Goal: Transaction & Acquisition: Purchase product/service

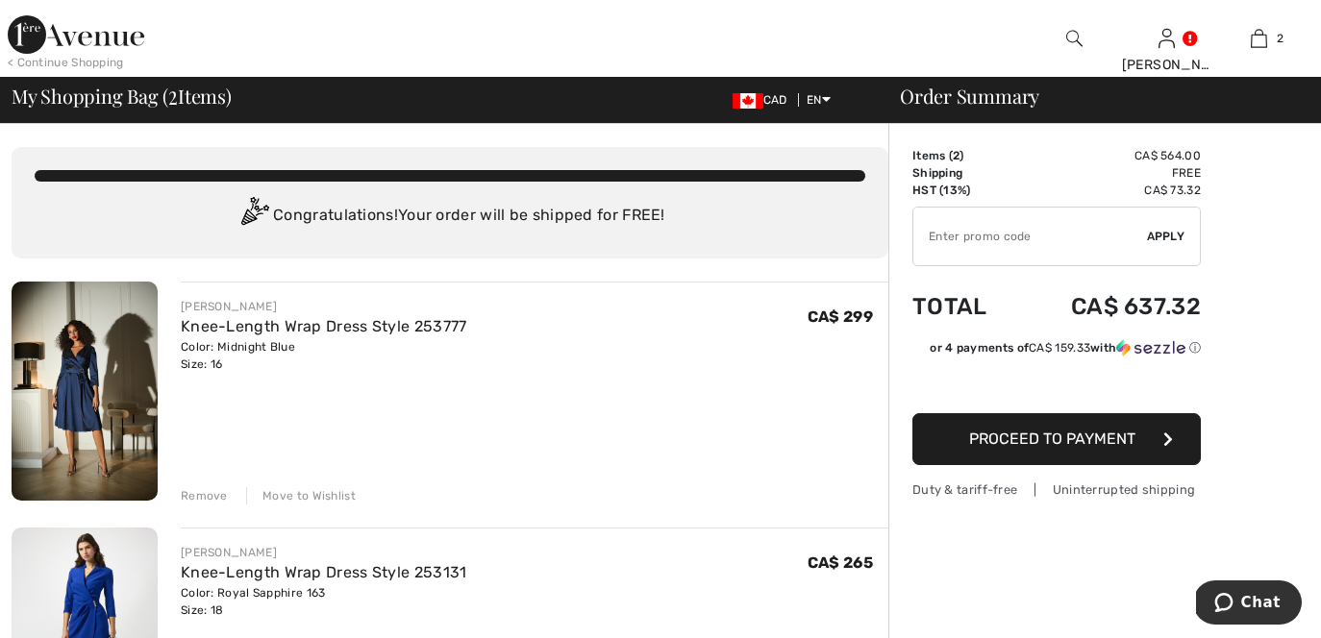
click at [209, 493] on div "Remove" at bounding box center [204, 495] width 47 height 17
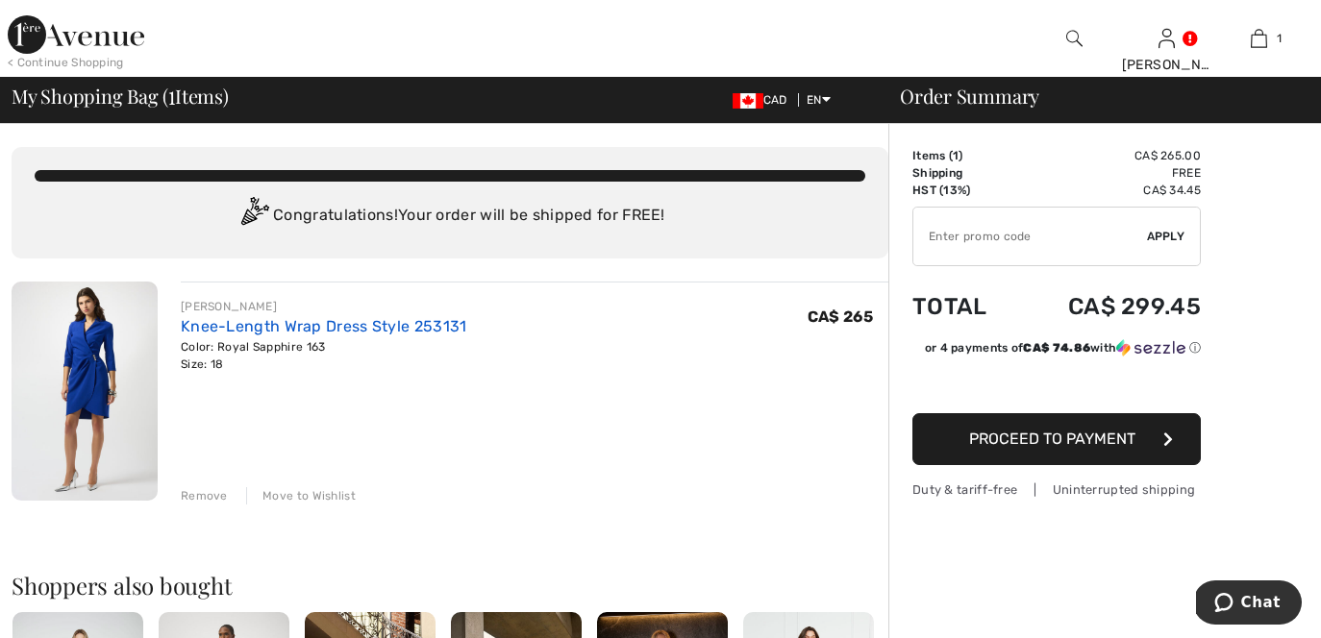
click at [243, 327] on link "Knee-Length Wrap Dress Style 253131" at bounding box center [324, 326] width 286 height 18
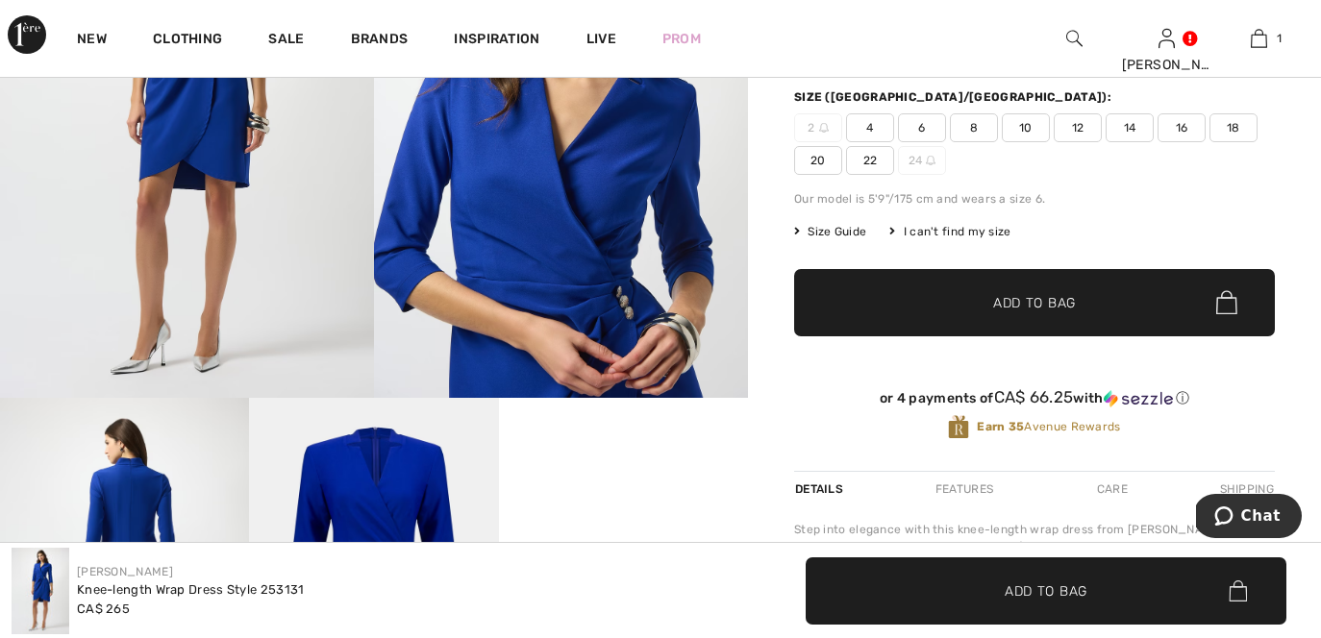
scroll to position [344, 0]
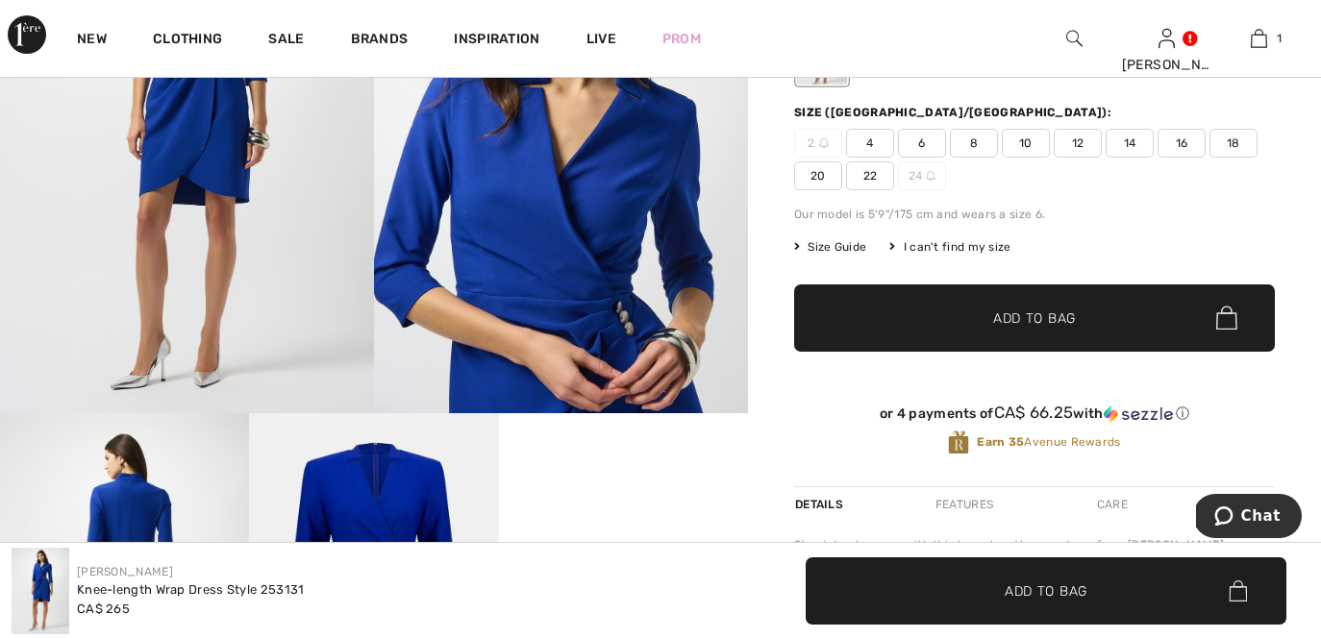
click at [601, 299] on img at bounding box center [561, 133] width 374 height 560
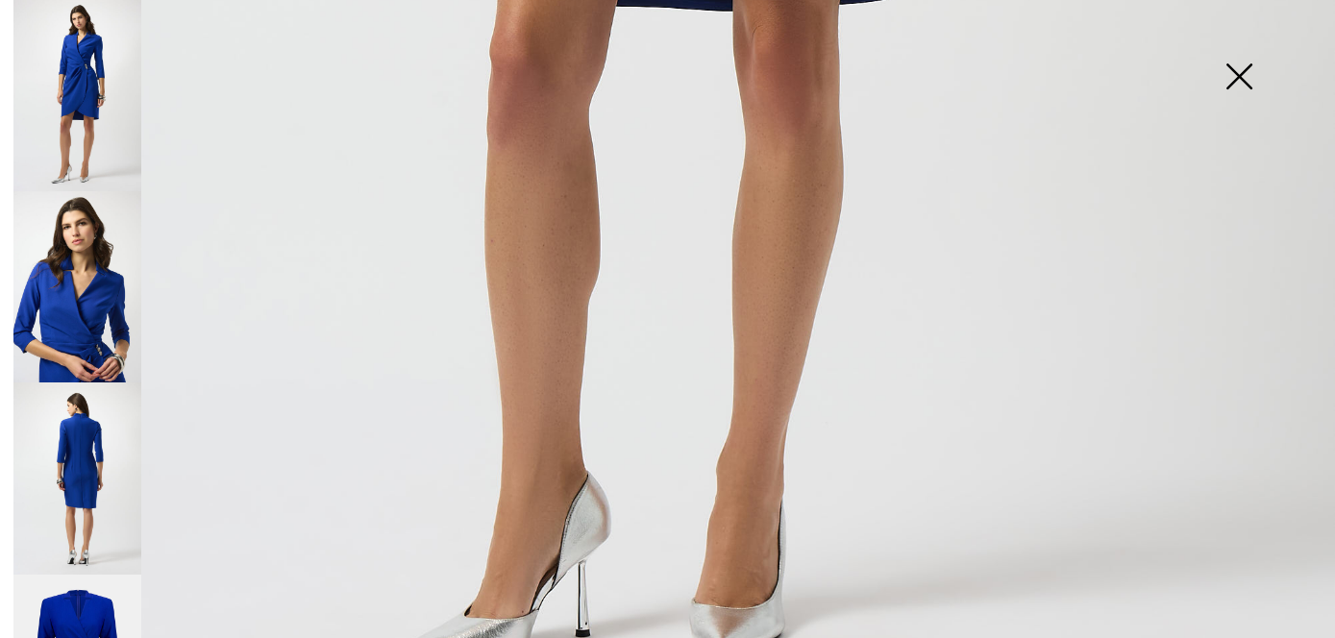
scroll to position [1341, 0]
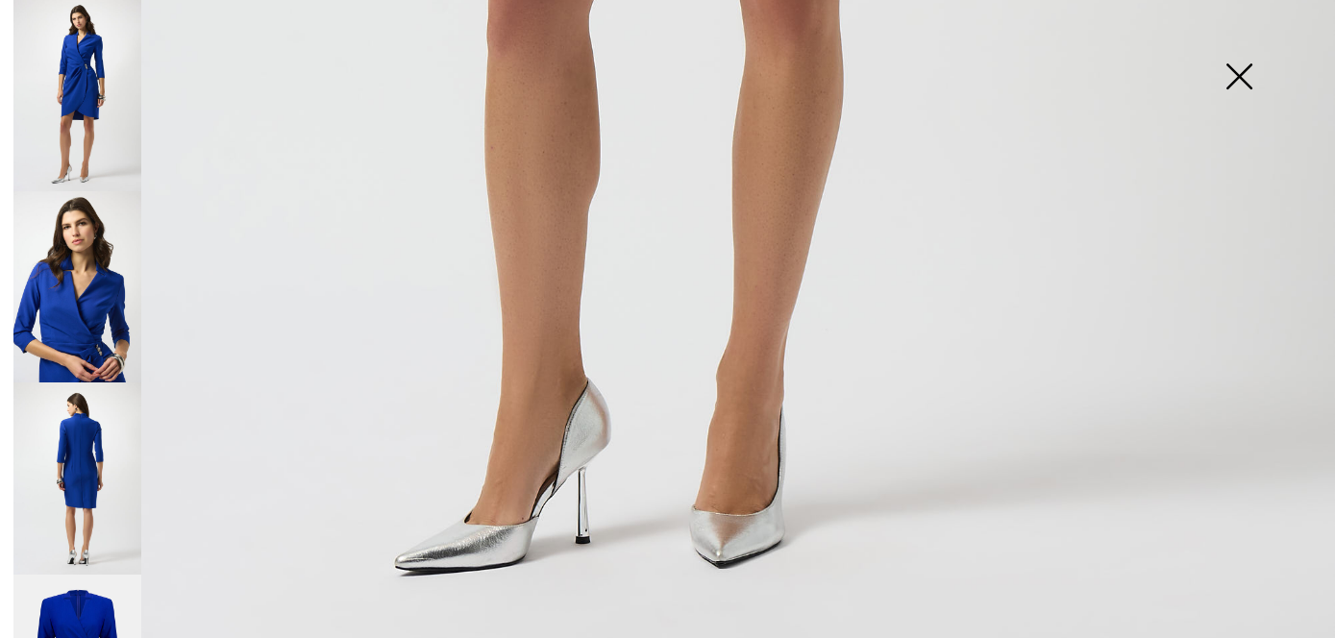
click at [94, 304] on img at bounding box center [77, 286] width 128 height 191
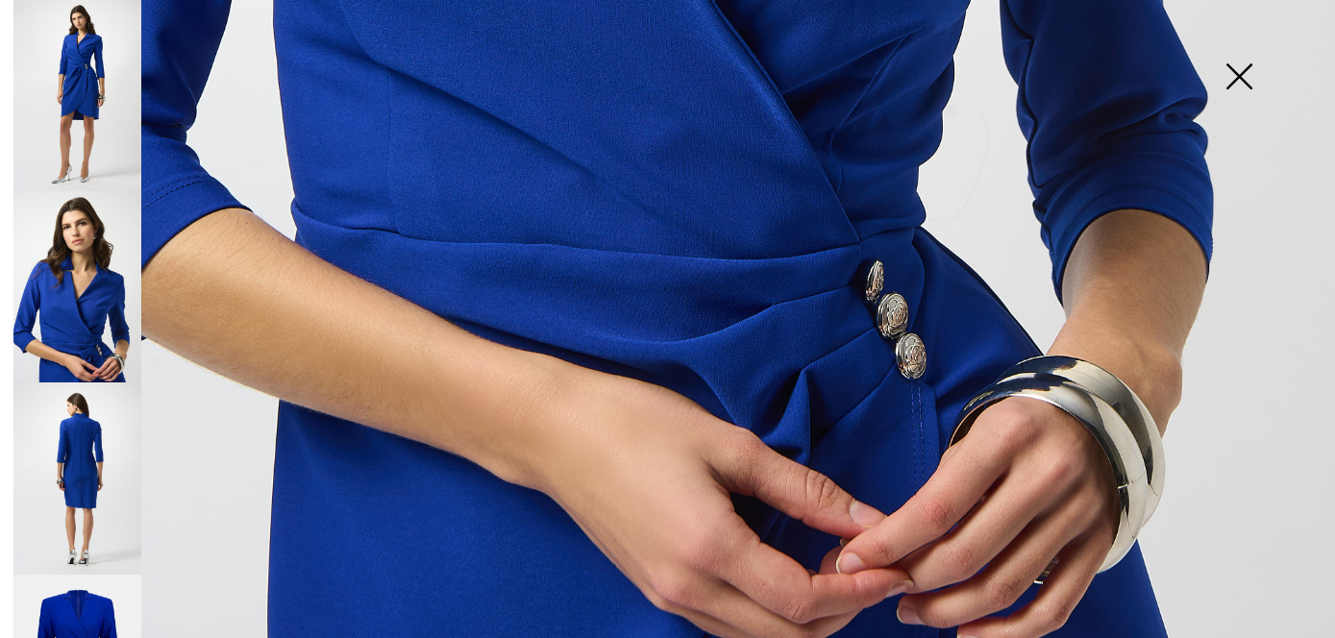
click at [104, 524] on img at bounding box center [77, 478] width 128 height 191
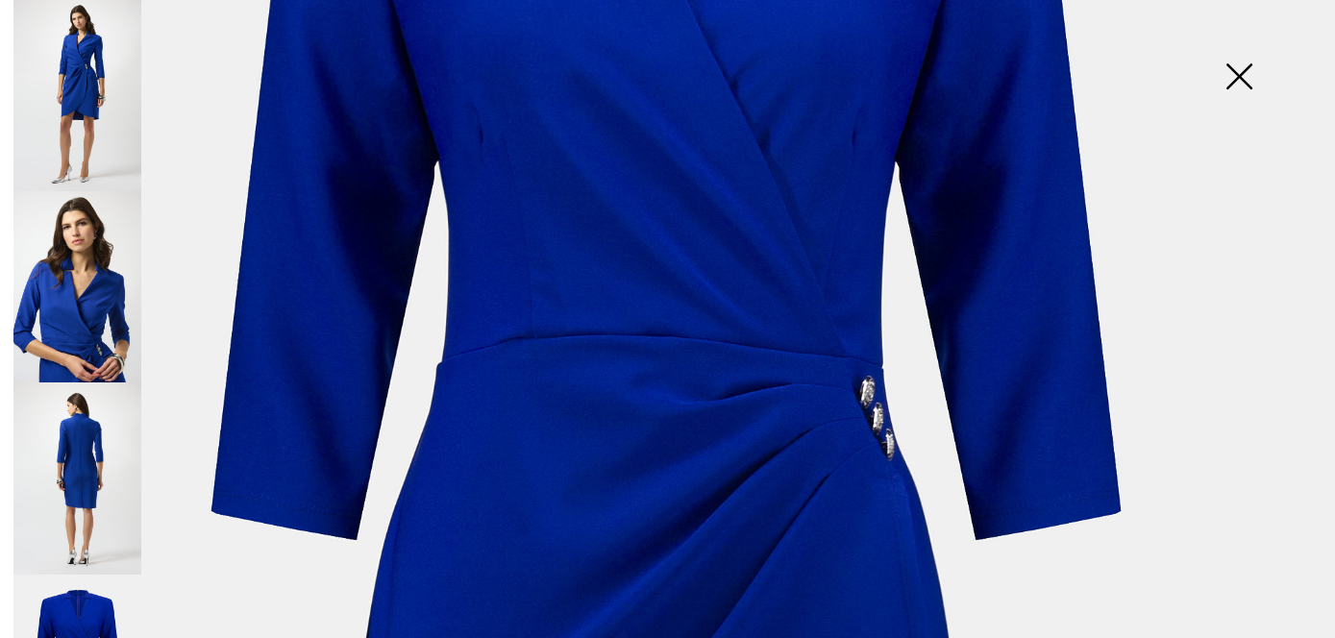
scroll to position [446, 0]
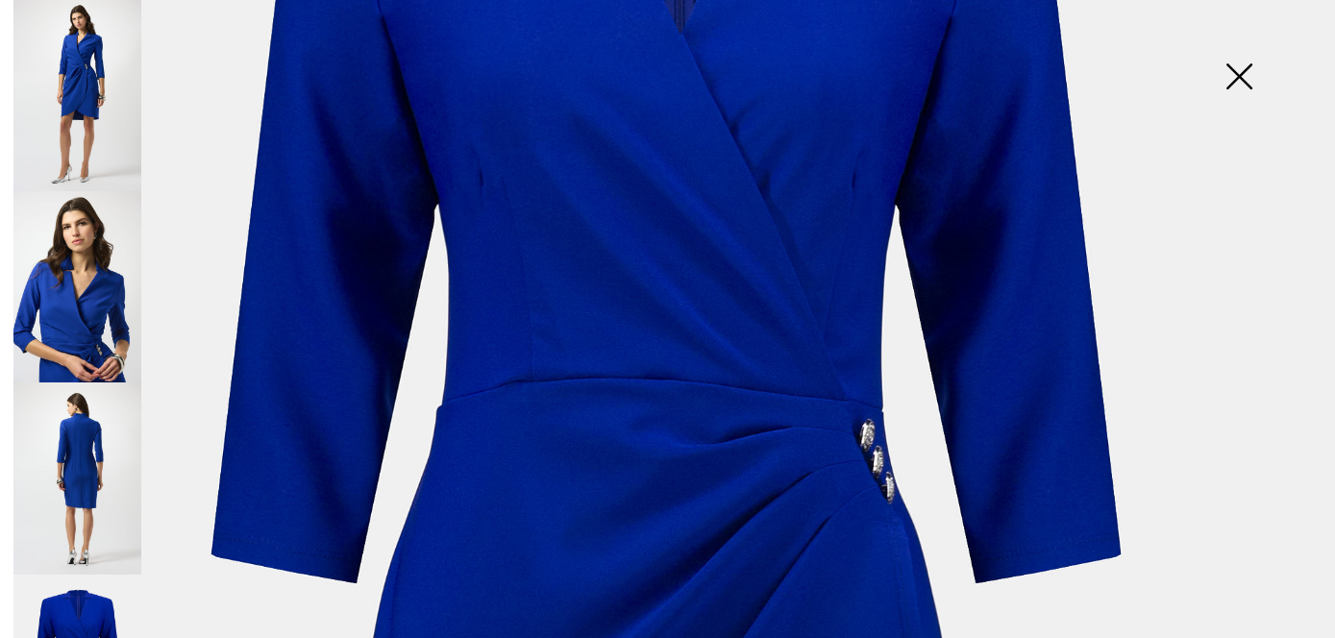
click at [1255, 73] on img at bounding box center [1239, 78] width 96 height 99
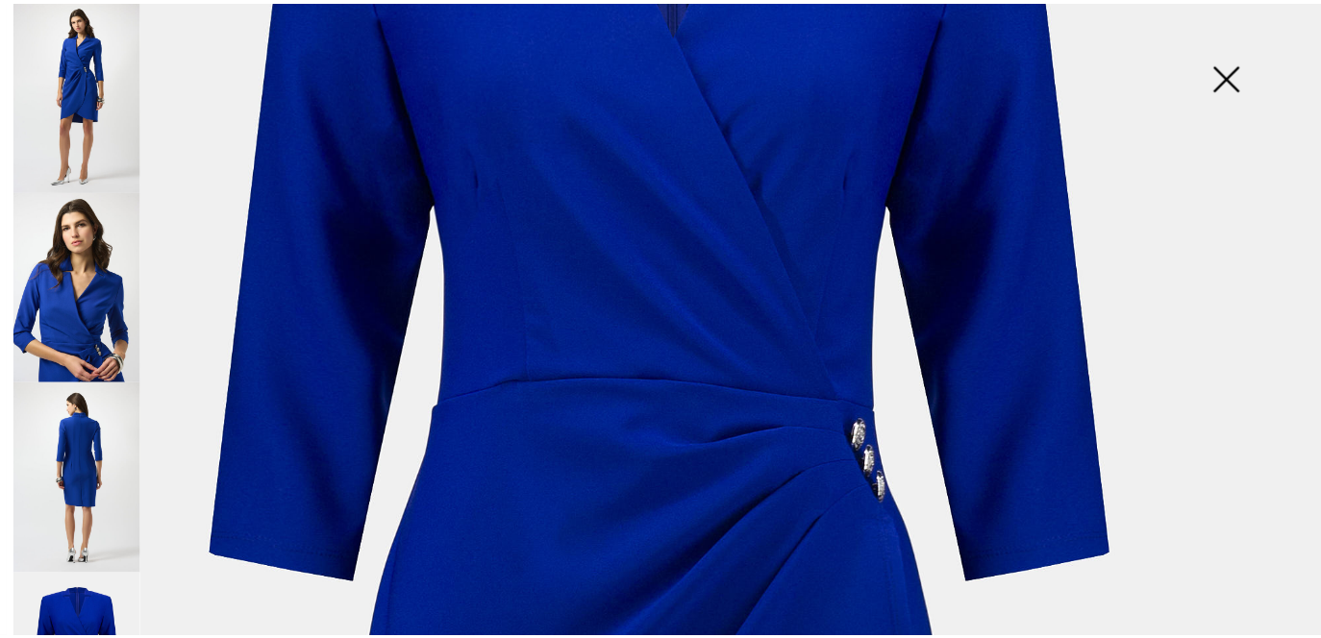
scroll to position [344, 0]
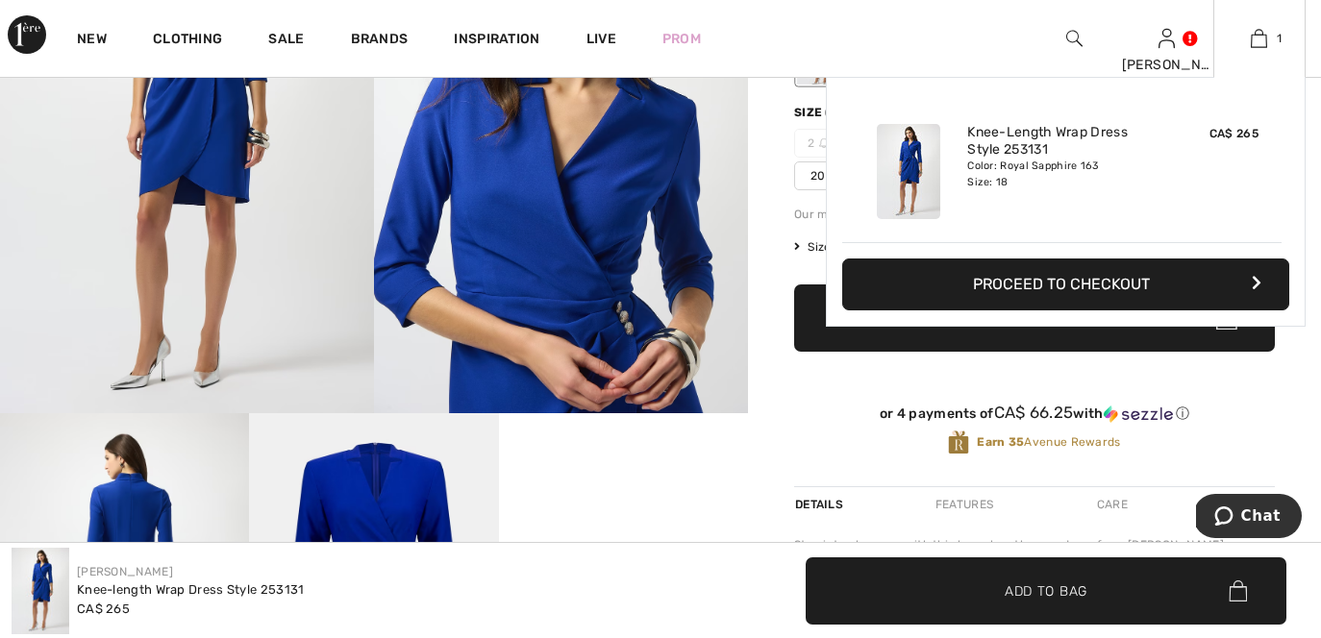
click at [1168, 284] on button "Proceed to Checkout" at bounding box center [1065, 285] width 447 height 52
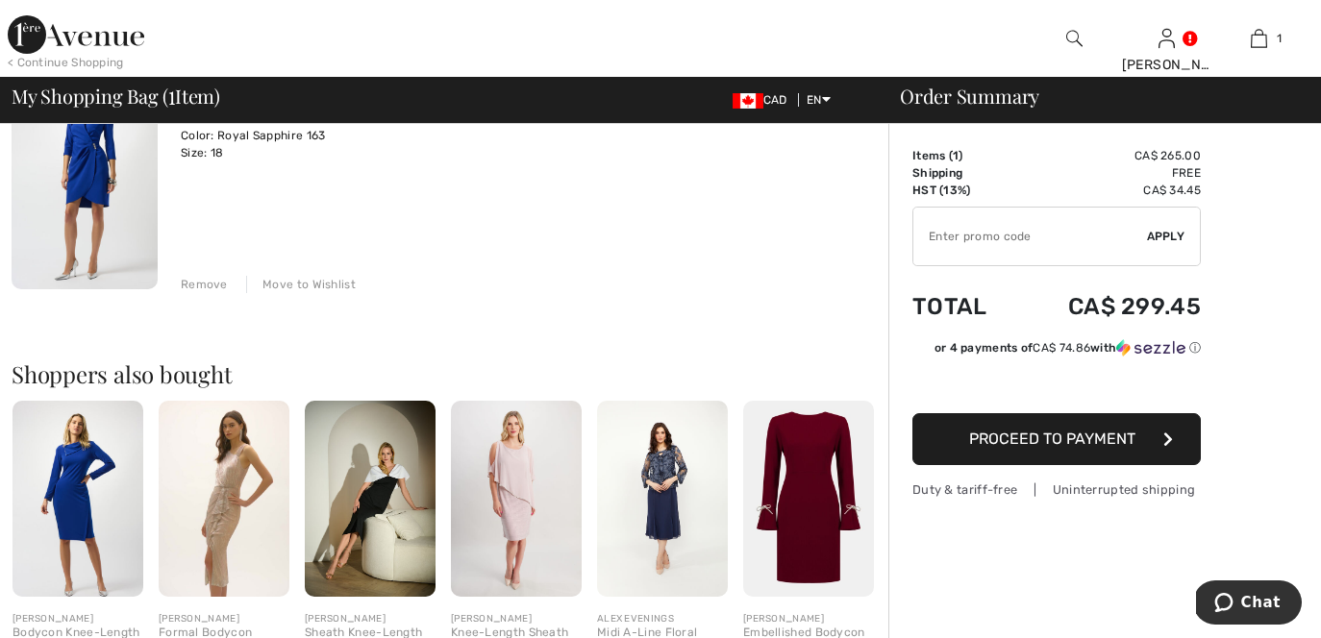
scroll to position [275, 0]
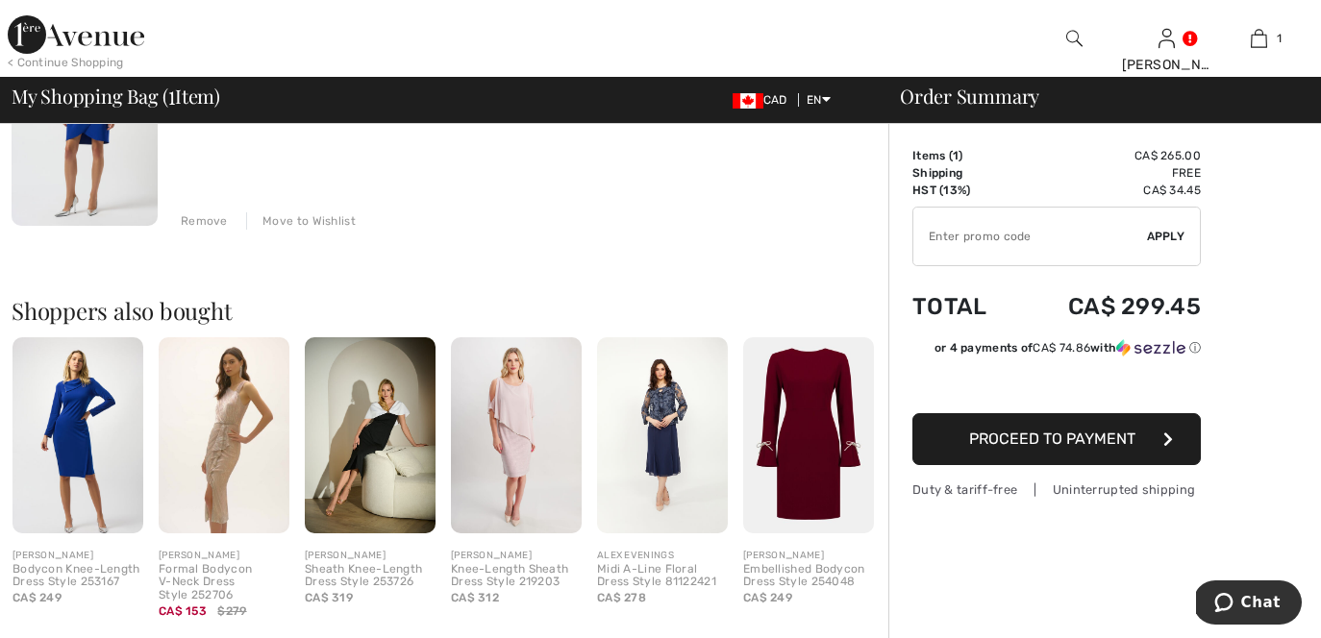
click at [64, 441] on img at bounding box center [77, 435] width 131 height 196
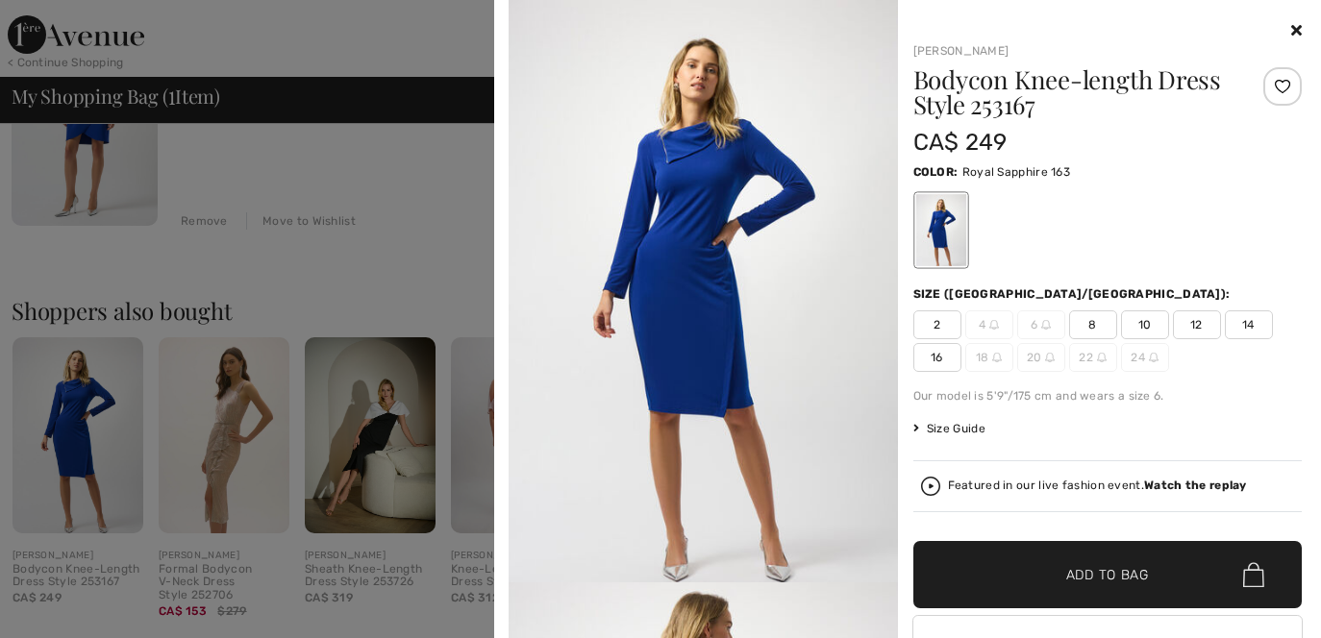
click at [1291, 36] on icon at bounding box center [1296, 29] width 11 height 15
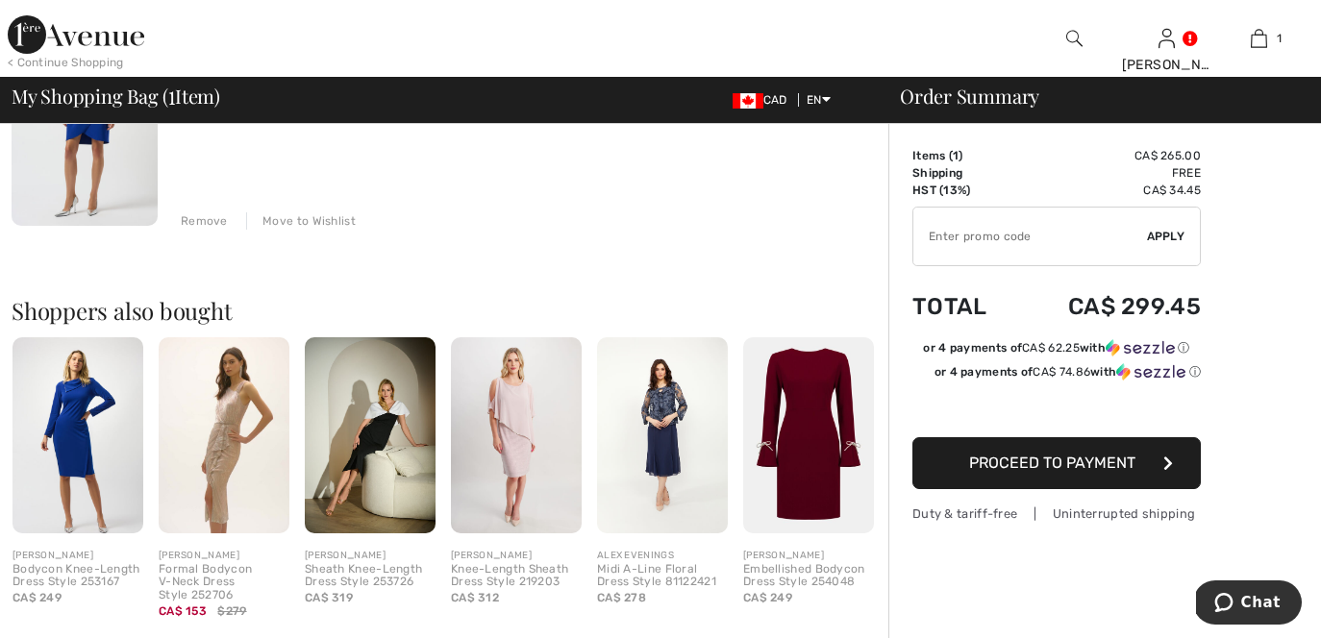
click at [1096, 460] on span "Proceed to Payment" at bounding box center [1052, 463] width 166 height 18
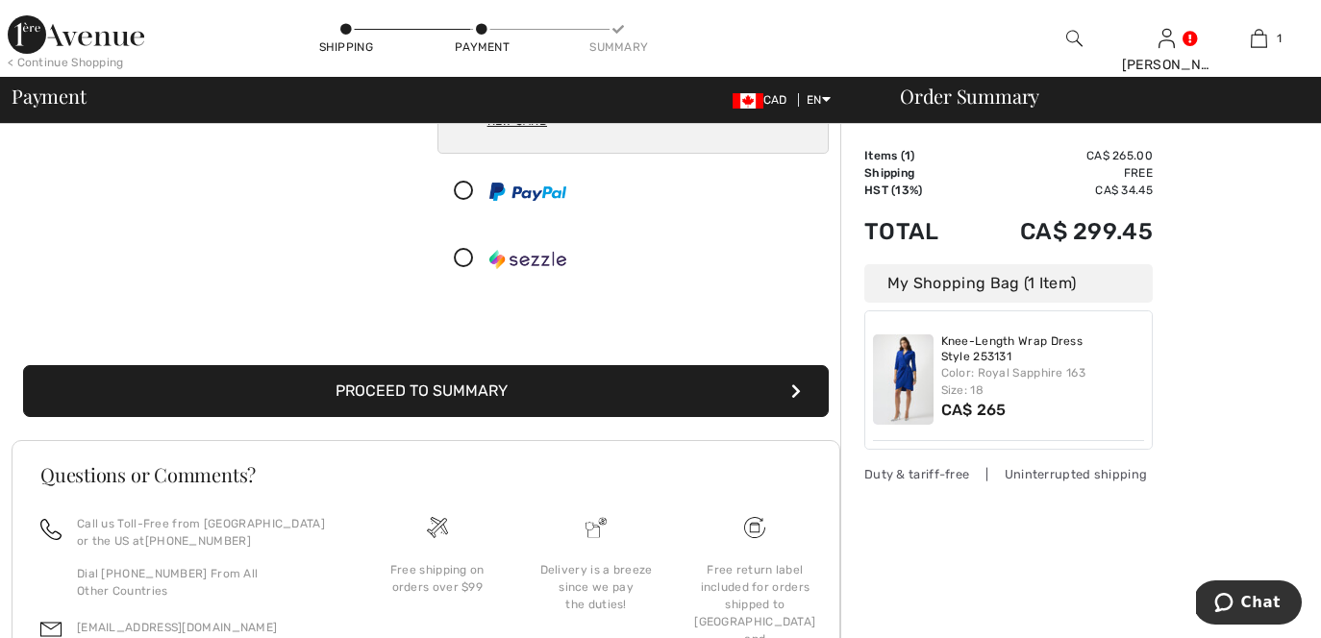
scroll to position [338, 0]
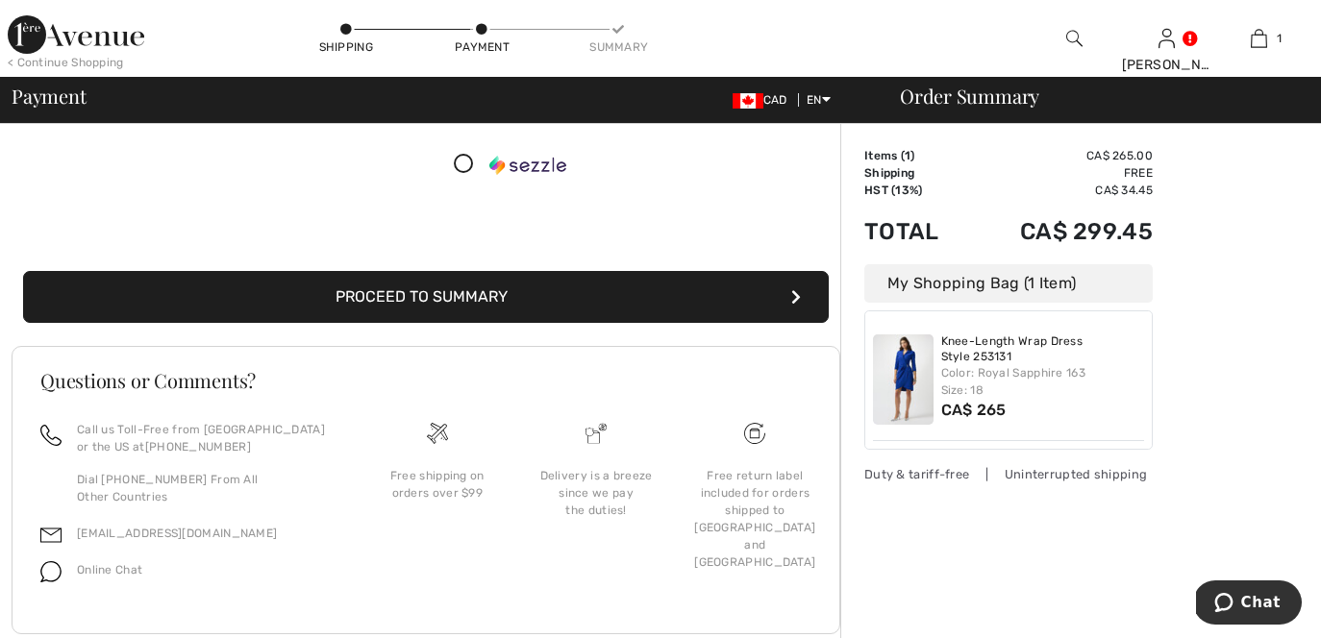
click at [557, 312] on button "Proceed to Summary" at bounding box center [425, 297] width 805 height 52
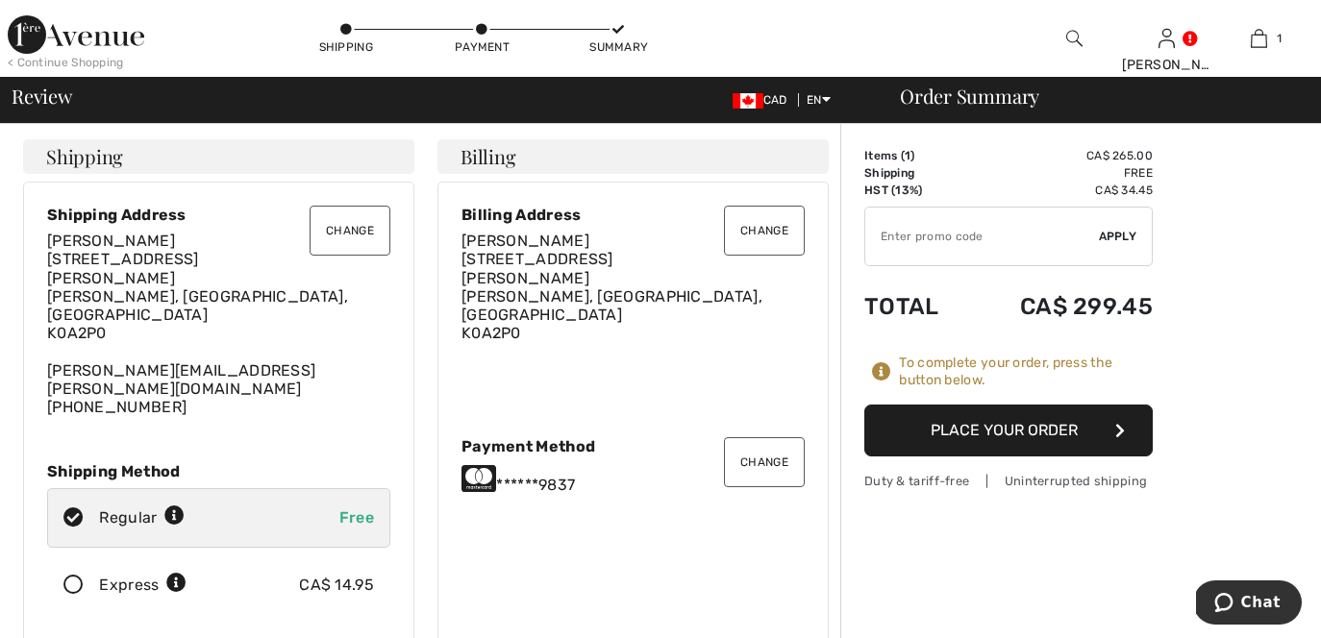
click at [1062, 450] on button "Place Your Order" at bounding box center [1008, 431] width 288 height 52
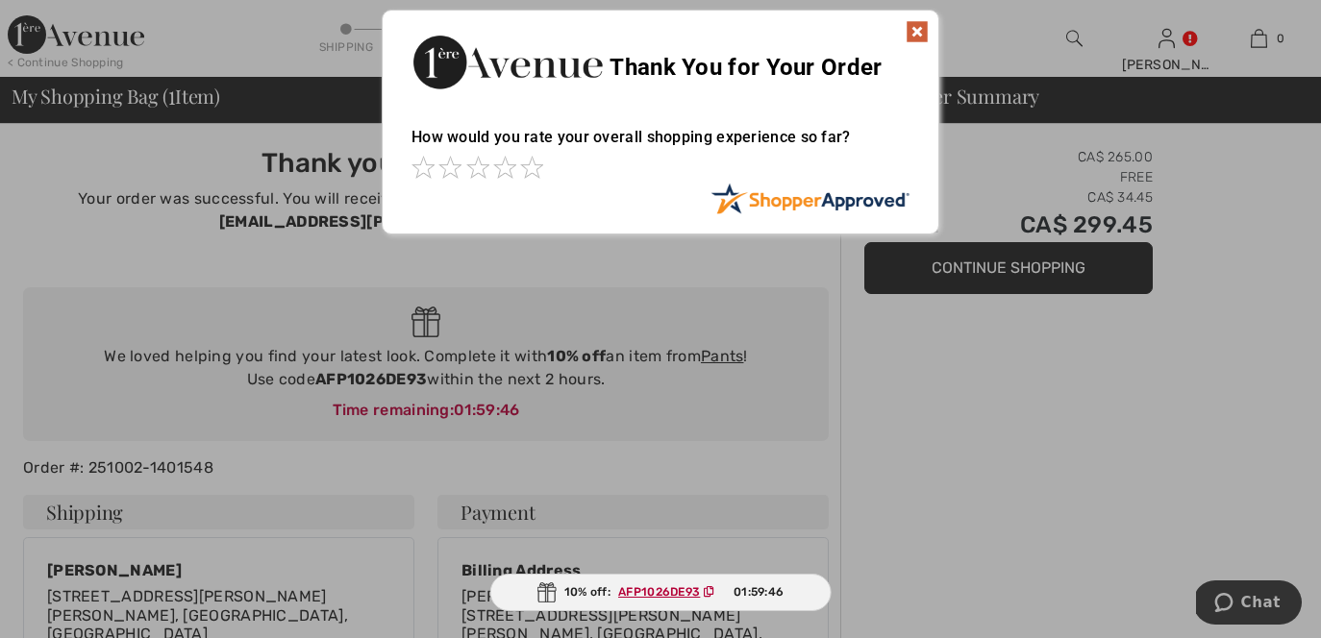
drag, startPoint x: 913, startPoint y: 36, endPoint x: 868, endPoint y: 7, distance: 53.6
click at [912, 35] on img at bounding box center [916, 31] width 23 height 23
